Goal: Obtain resource: Download file/media

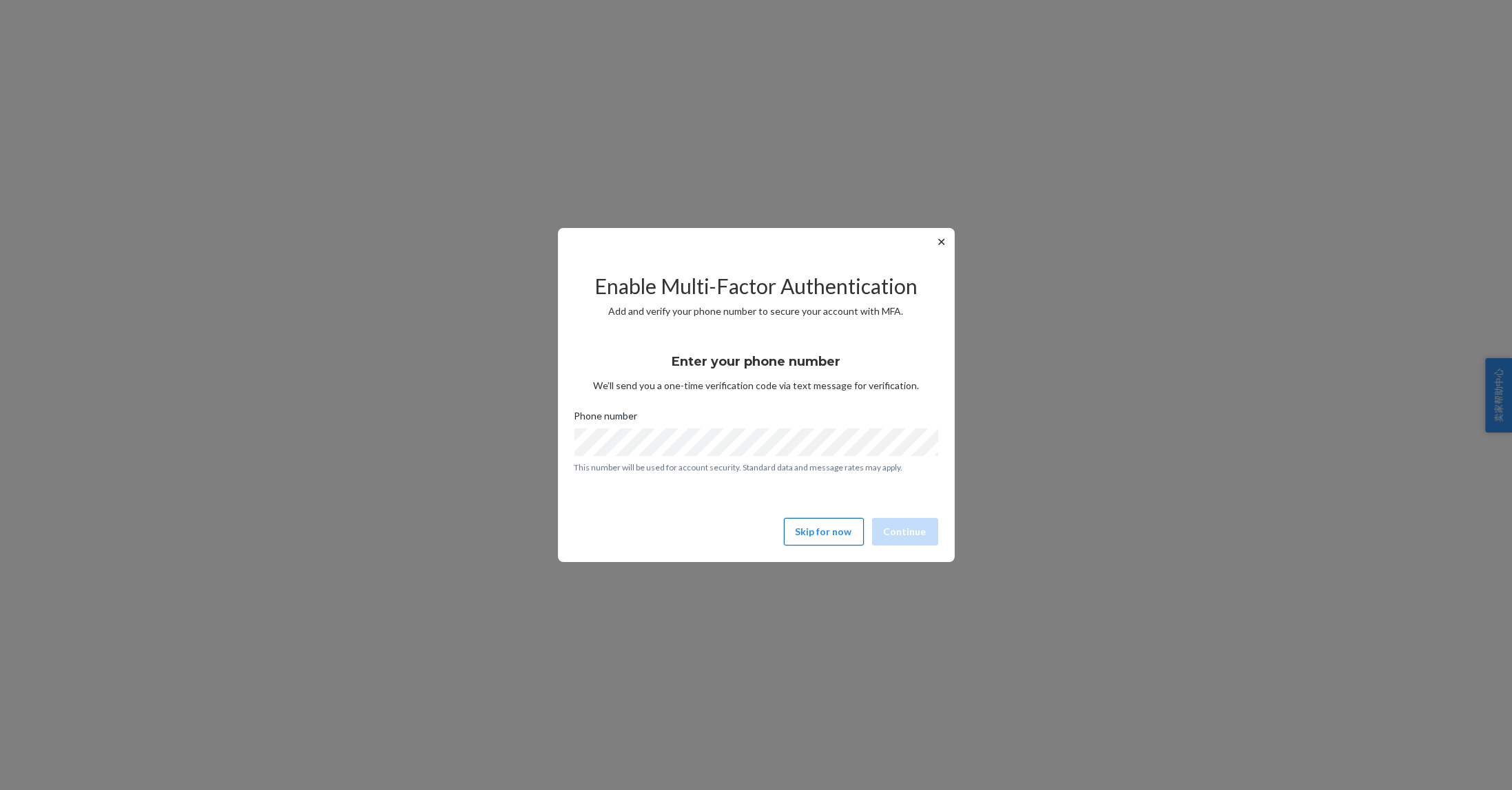
click at [849, 534] on button "Skip for now" at bounding box center [824, 532] width 80 height 28
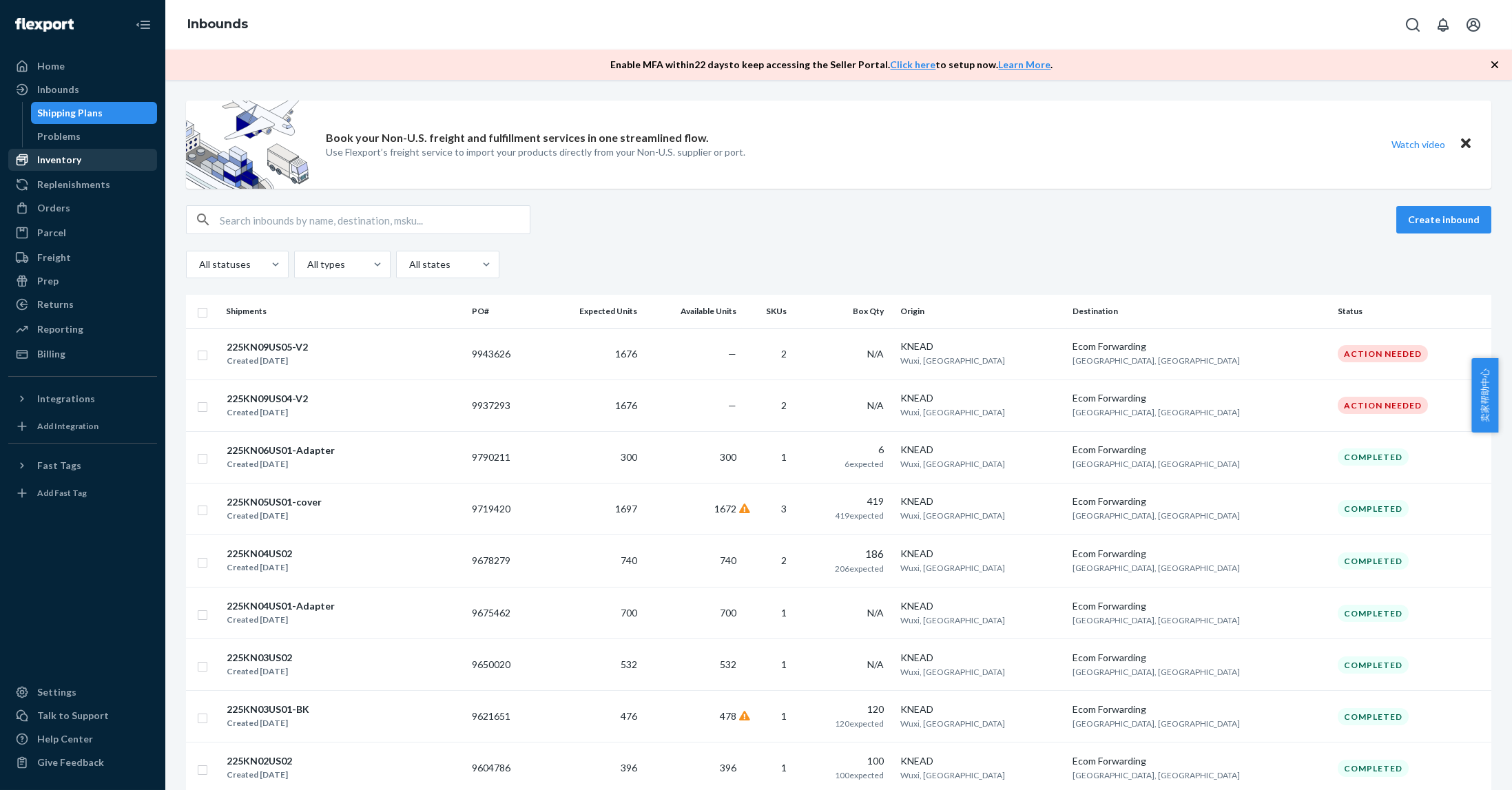
click at [81, 151] on div "Inventory" at bounding box center [82, 160] width 146 height 19
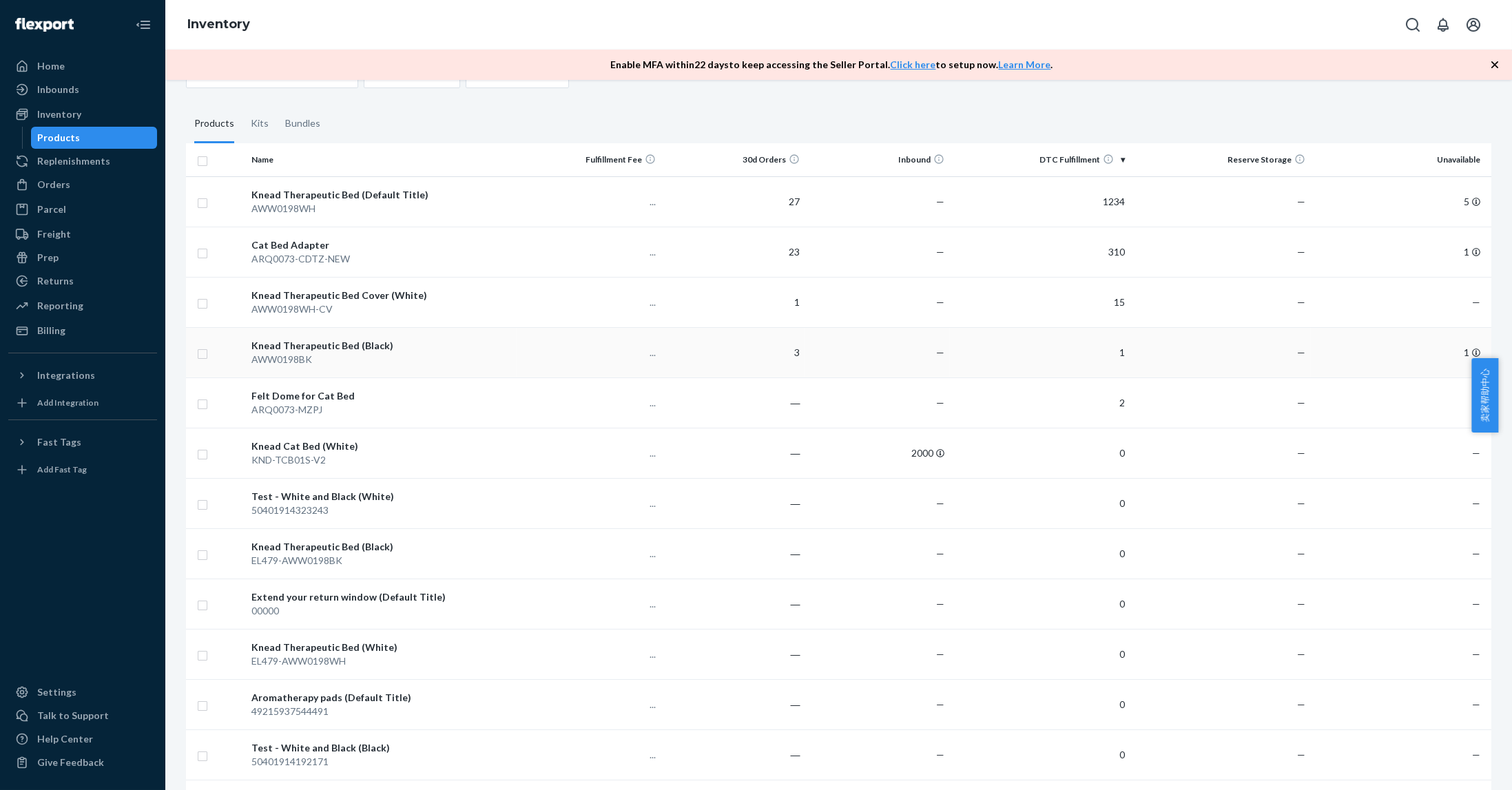
scroll to position [92, 0]
click at [324, 446] on div "Knead Cat Bed (White)" at bounding box center [382, 446] width 260 height 14
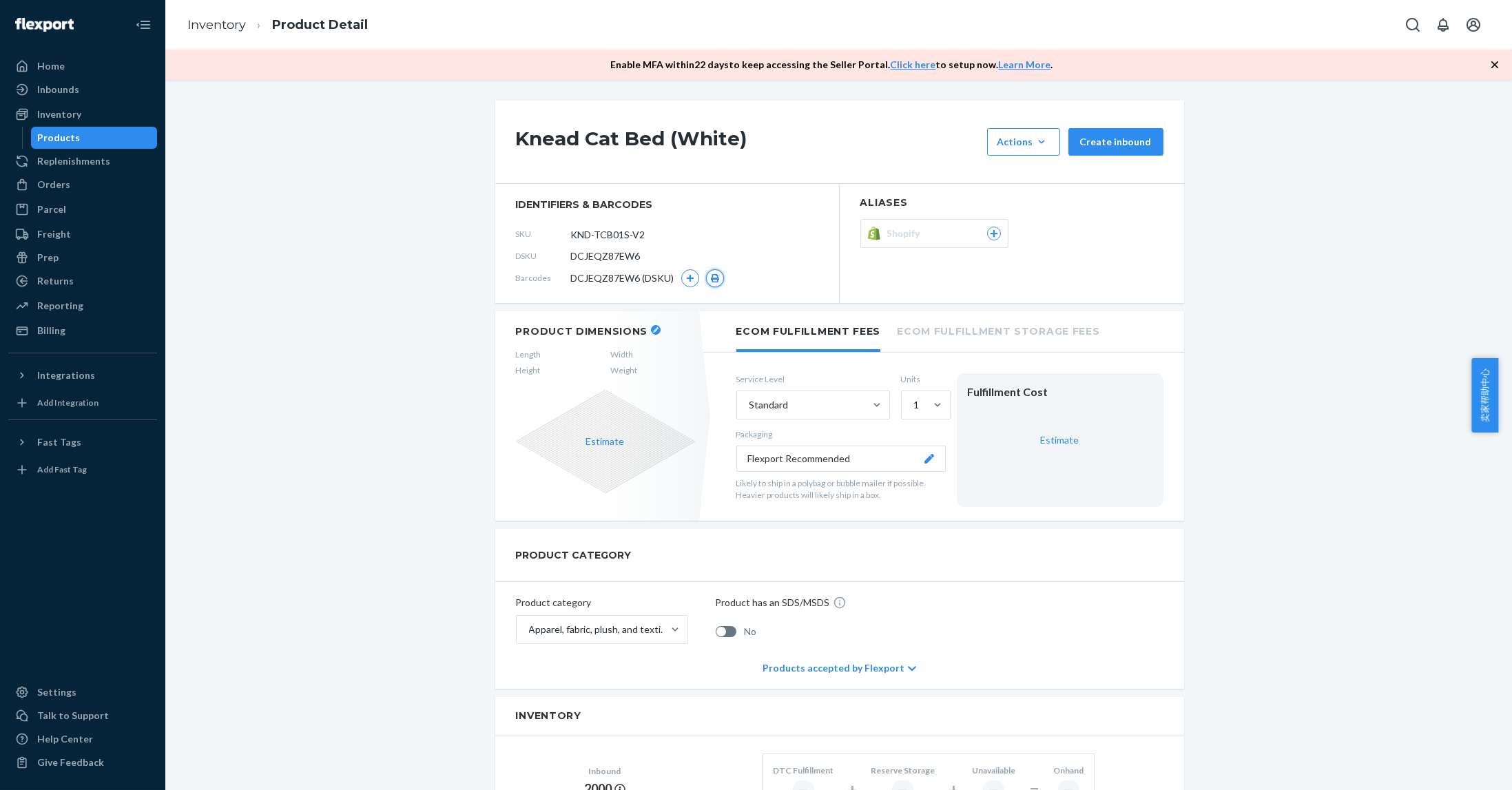
click at [710, 282] on icon "button" at bounding box center [714, 278] width 8 height 8
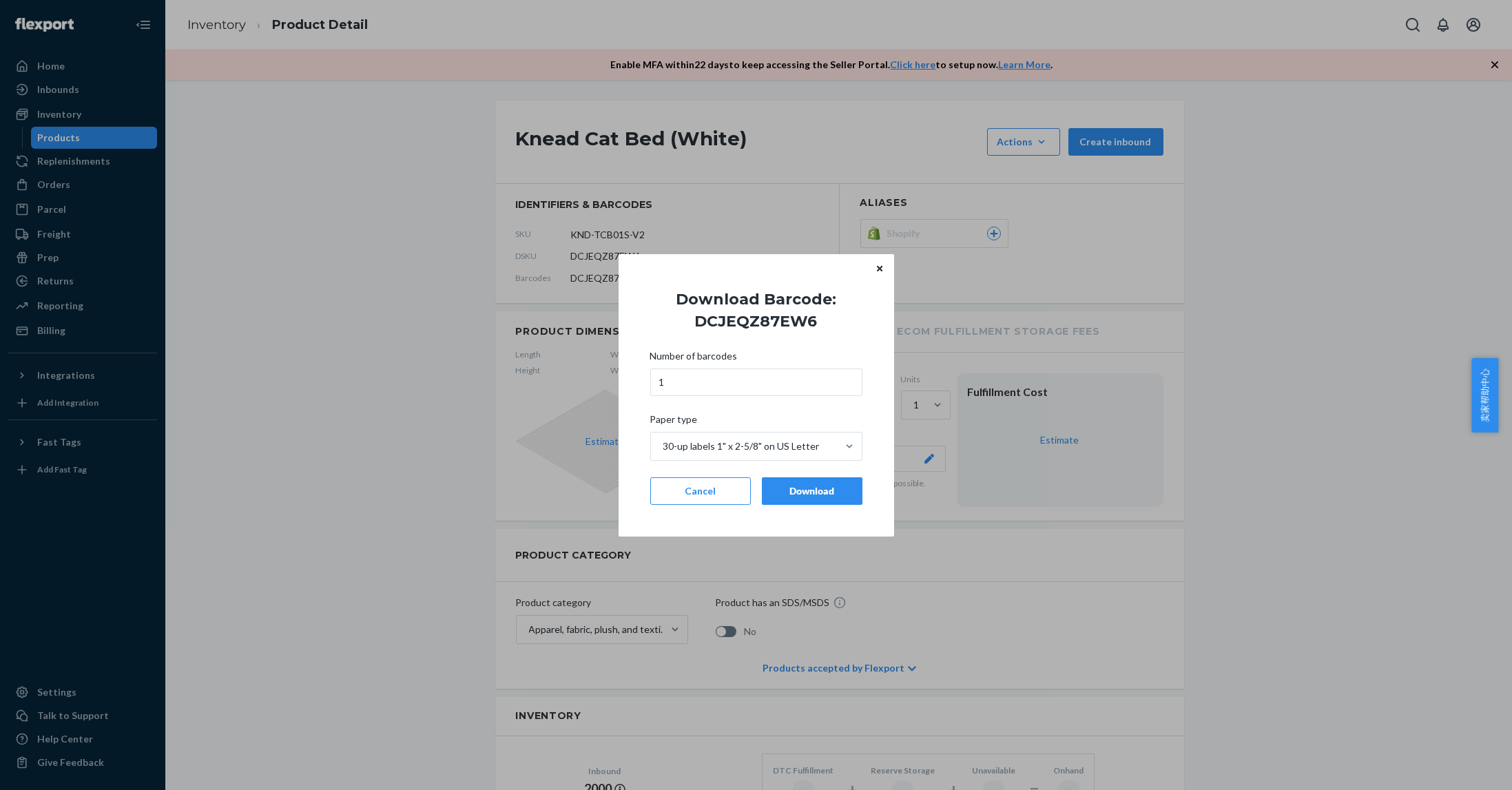
click at [833, 488] on div "Download" at bounding box center [812, 491] width 77 height 14
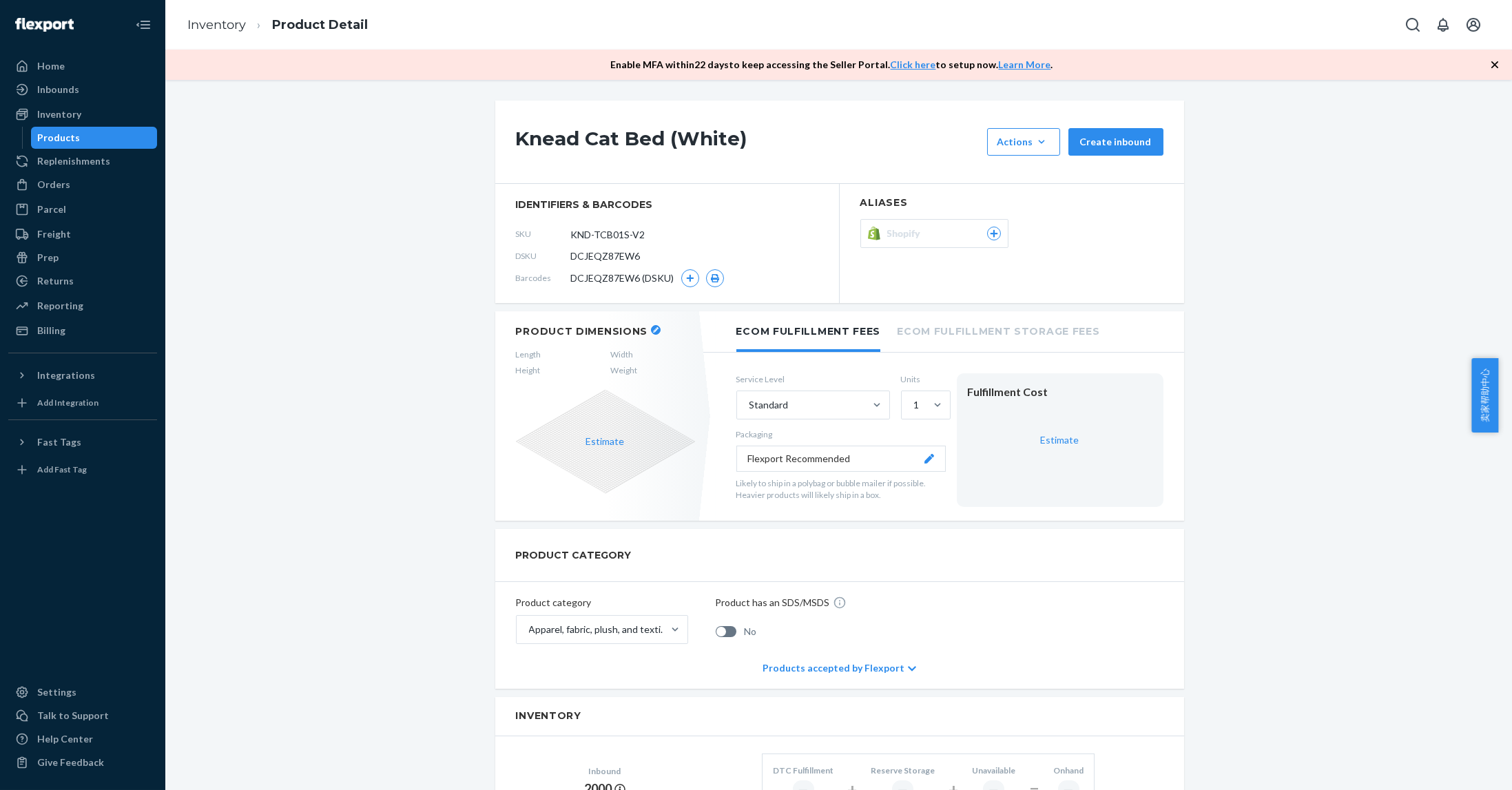
drag, startPoint x: 652, startPoint y: 235, endPoint x: 554, endPoint y: 229, distance: 98.2
click at [554, 229] on div "SKU KND-TCB01S-V2" at bounding box center [667, 234] width 302 height 22
click at [381, 192] on div "Knead Cat Bed (White) Actions Add components Hide Create inbound identifiers & …" at bounding box center [838, 785] width 1326 height 1369
click at [54, 90] on div "Inbounds" at bounding box center [58, 90] width 42 height 14
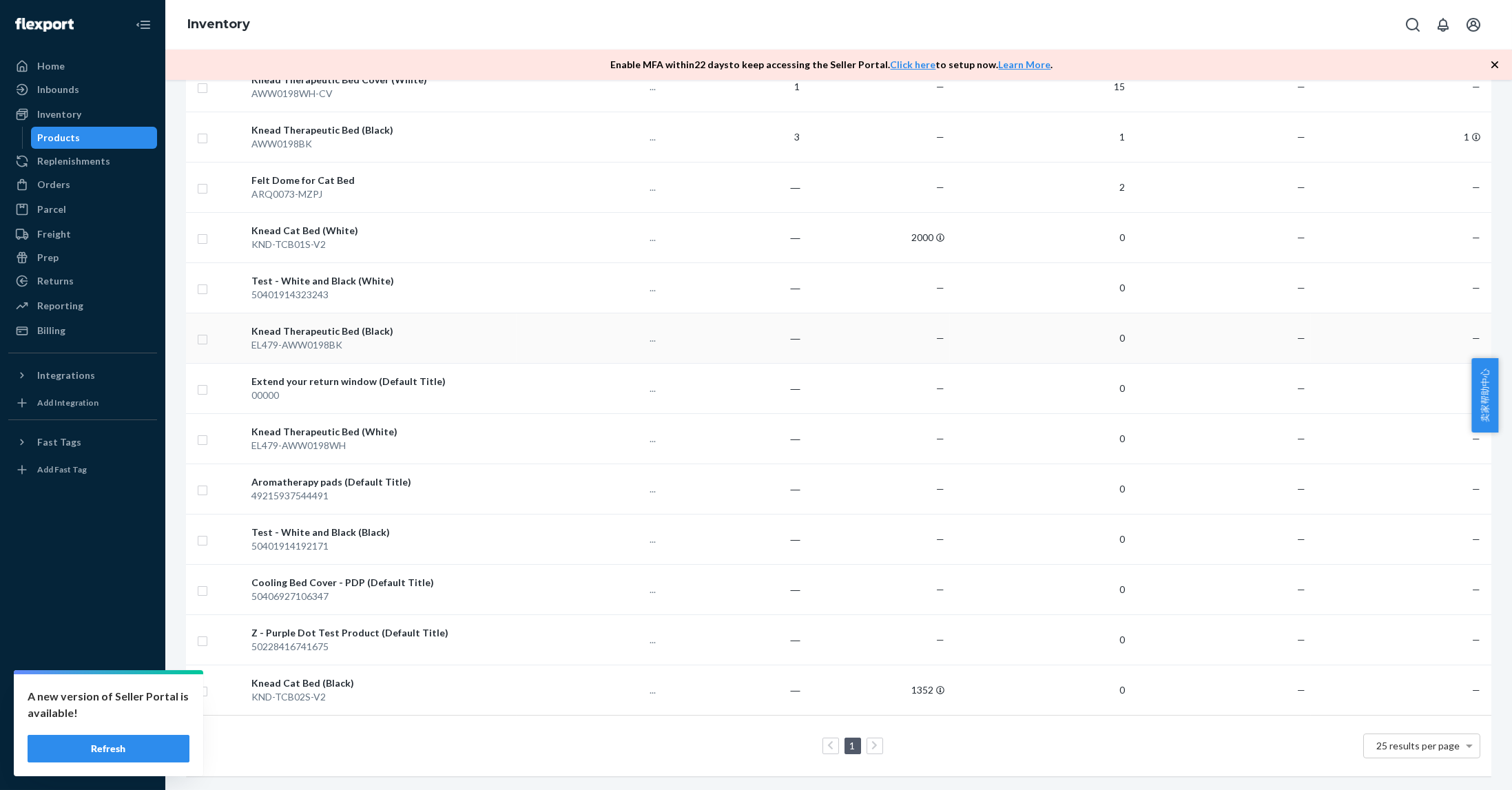
scroll to position [317, 0]
click at [310, 676] on div "Knead Cat Bed (Black)" at bounding box center [382, 683] width 260 height 14
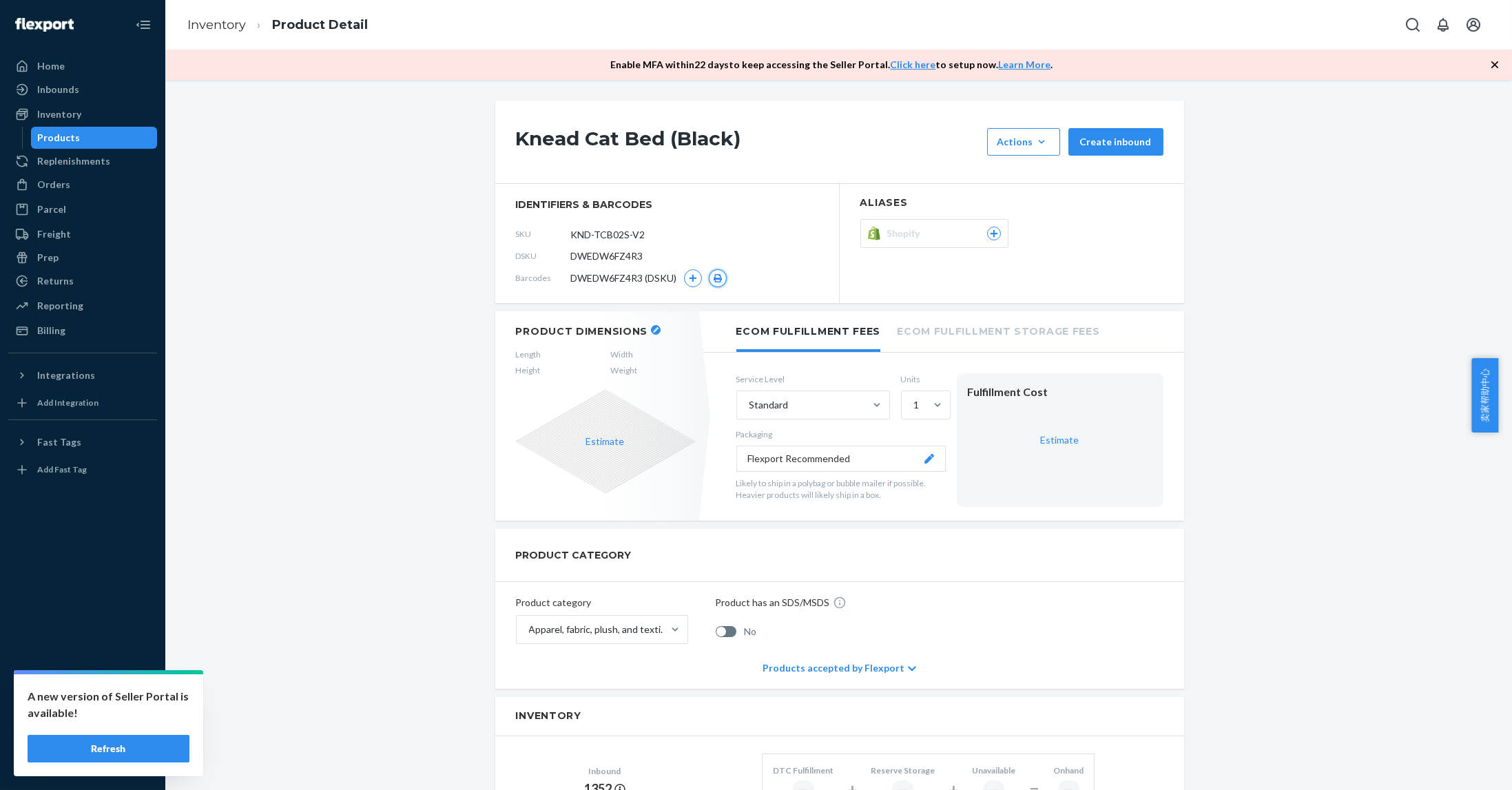
click at [713, 283] on button "button" at bounding box center [718, 278] width 18 height 18
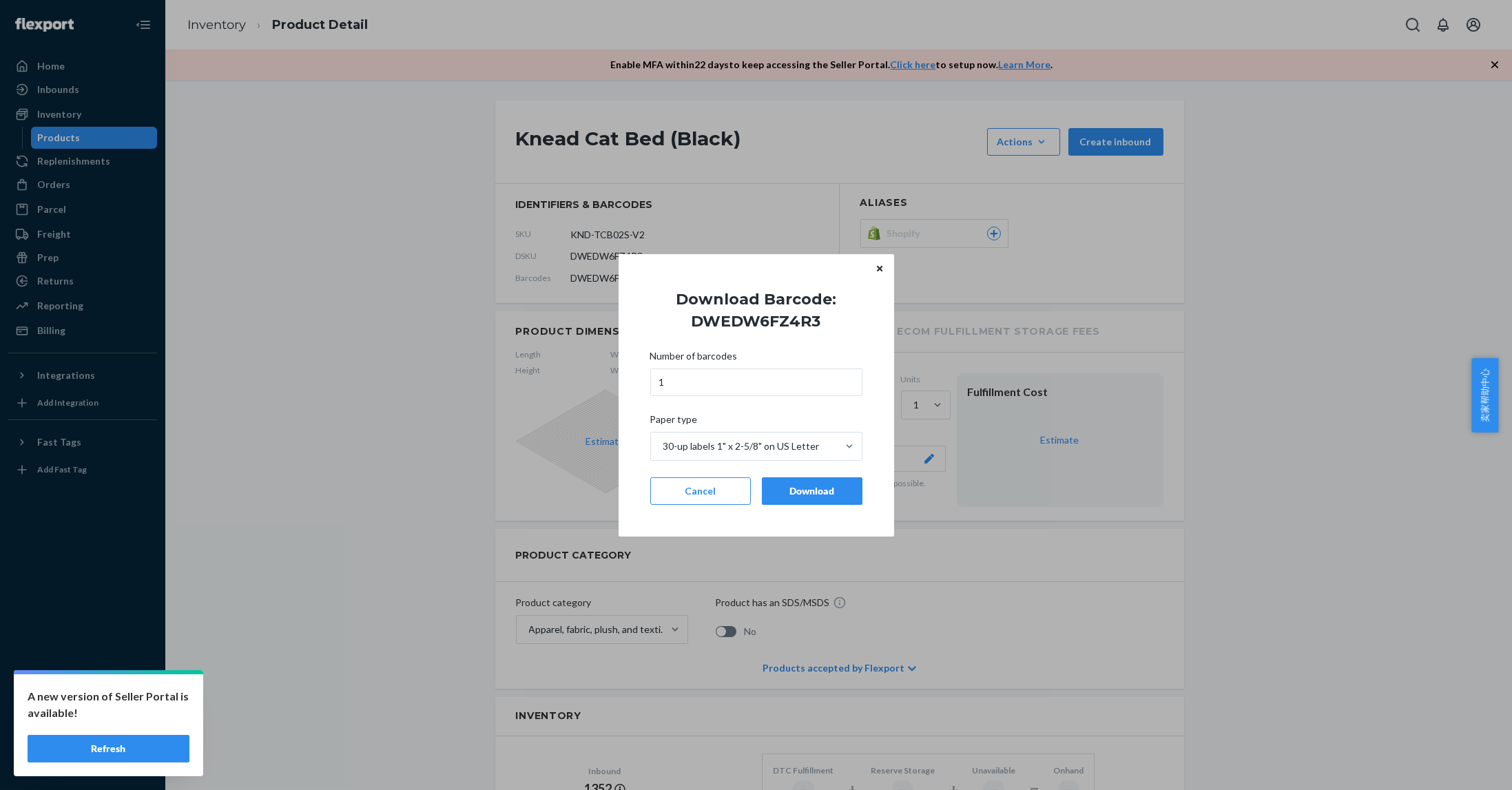
click at [843, 485] on div "Download" at bounding box center [812, 491] width 77 height 14
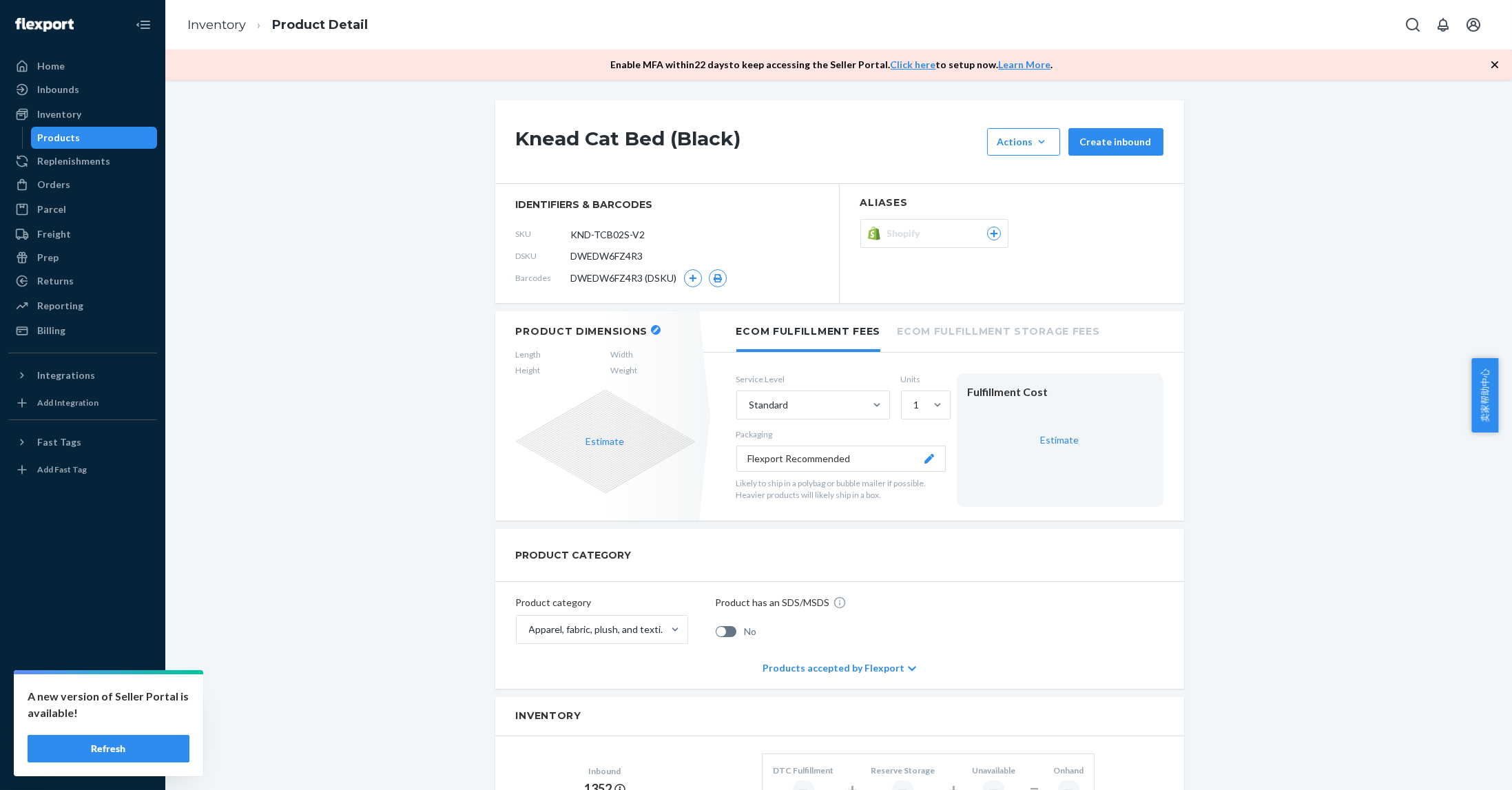
drag, startPoint x: 646, startPoint y: 232, endPoint x: 502, endPoint y: 231, distance: 144.0
click at [502, 231] on section "identifiers & barcodes SKU KND-TCB02S-V2 DSKU DWEDW6FZ4R3 Barcodes DWEDW6FZ4R3 …" at bounding box center [667, 244] width 344 height 119
